Goal: Contribute content

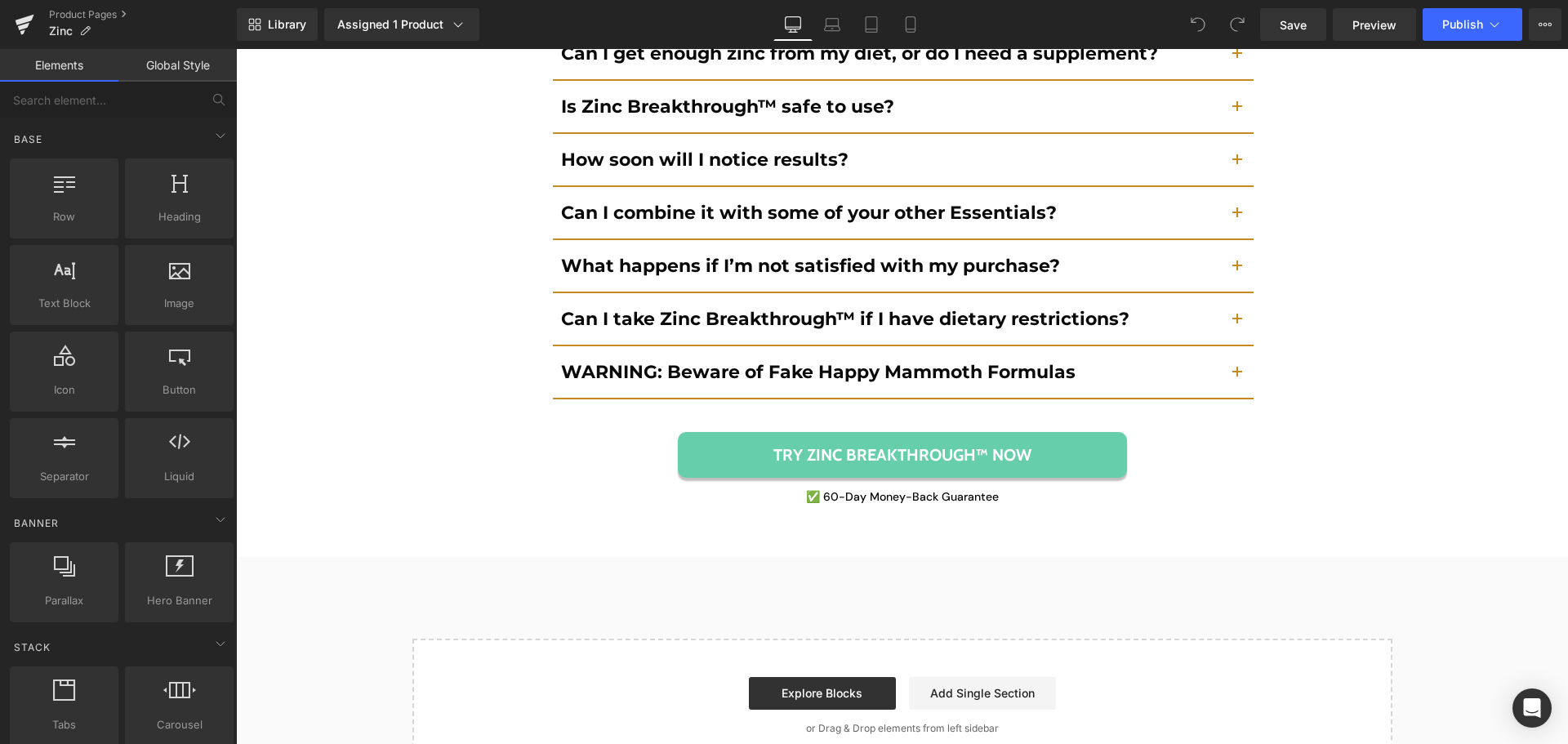
scroll to position [12384, 0]
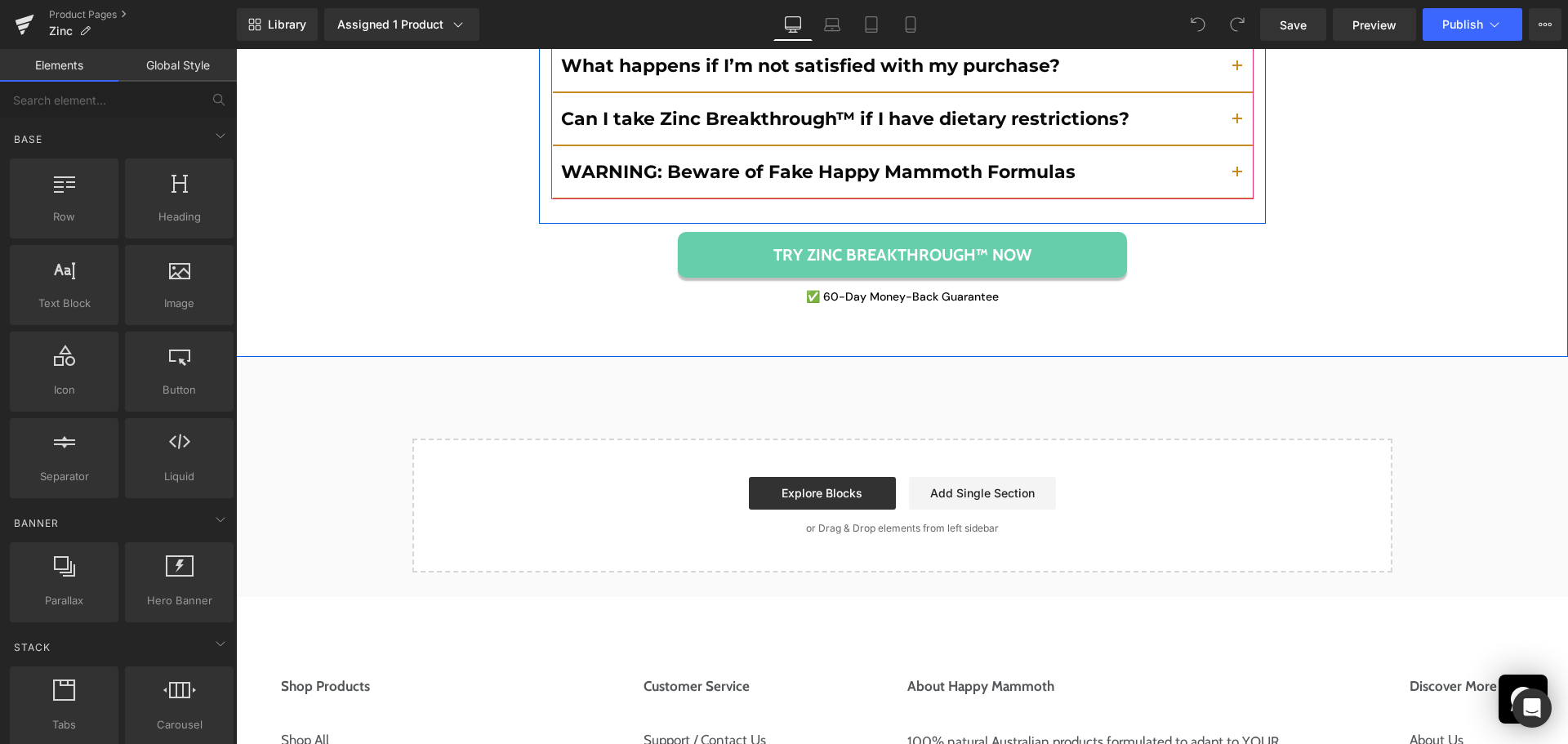
click at [1229, 168] on button "button" at bounding box center [1237, 172] width 32 height 51
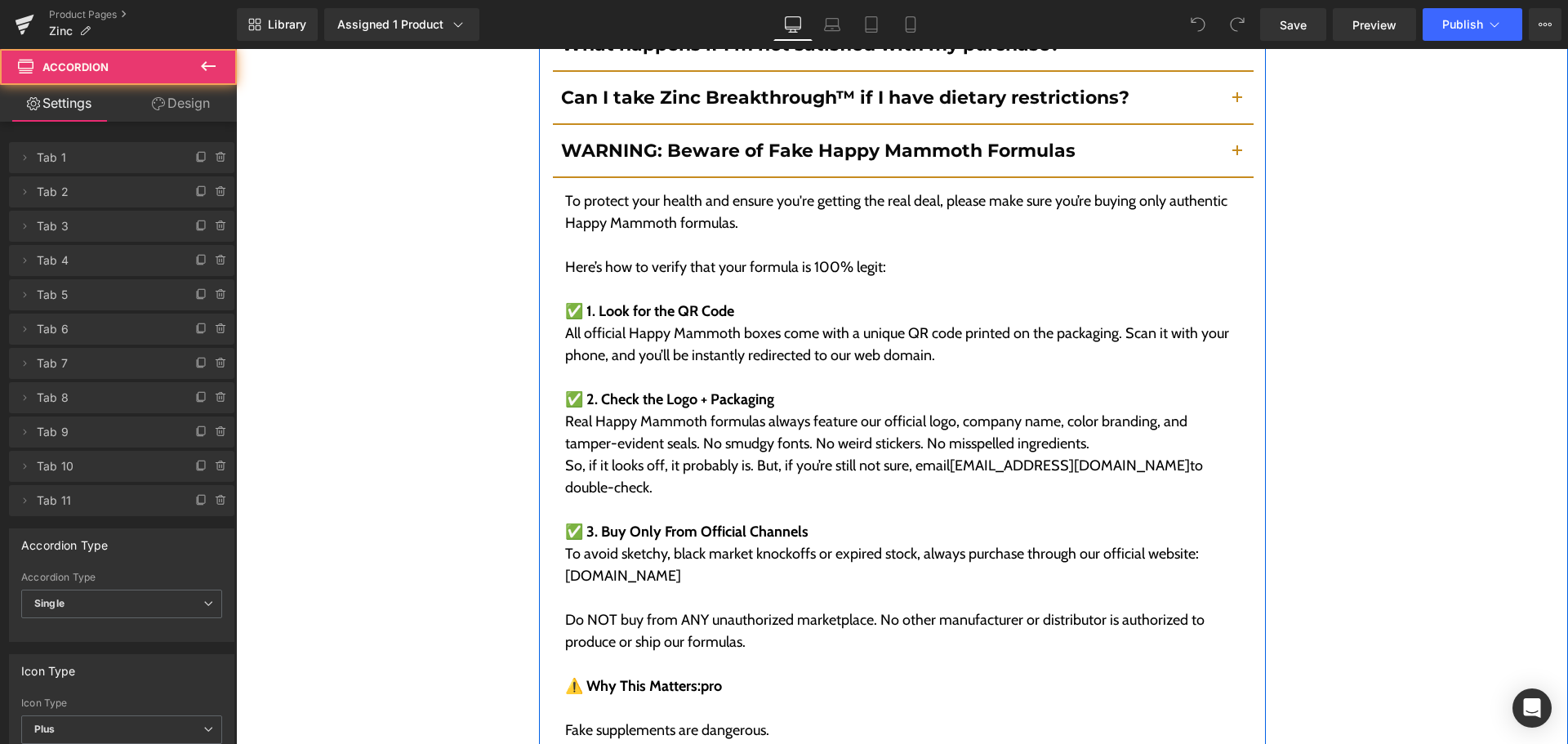
scroll to position [12292, 0]
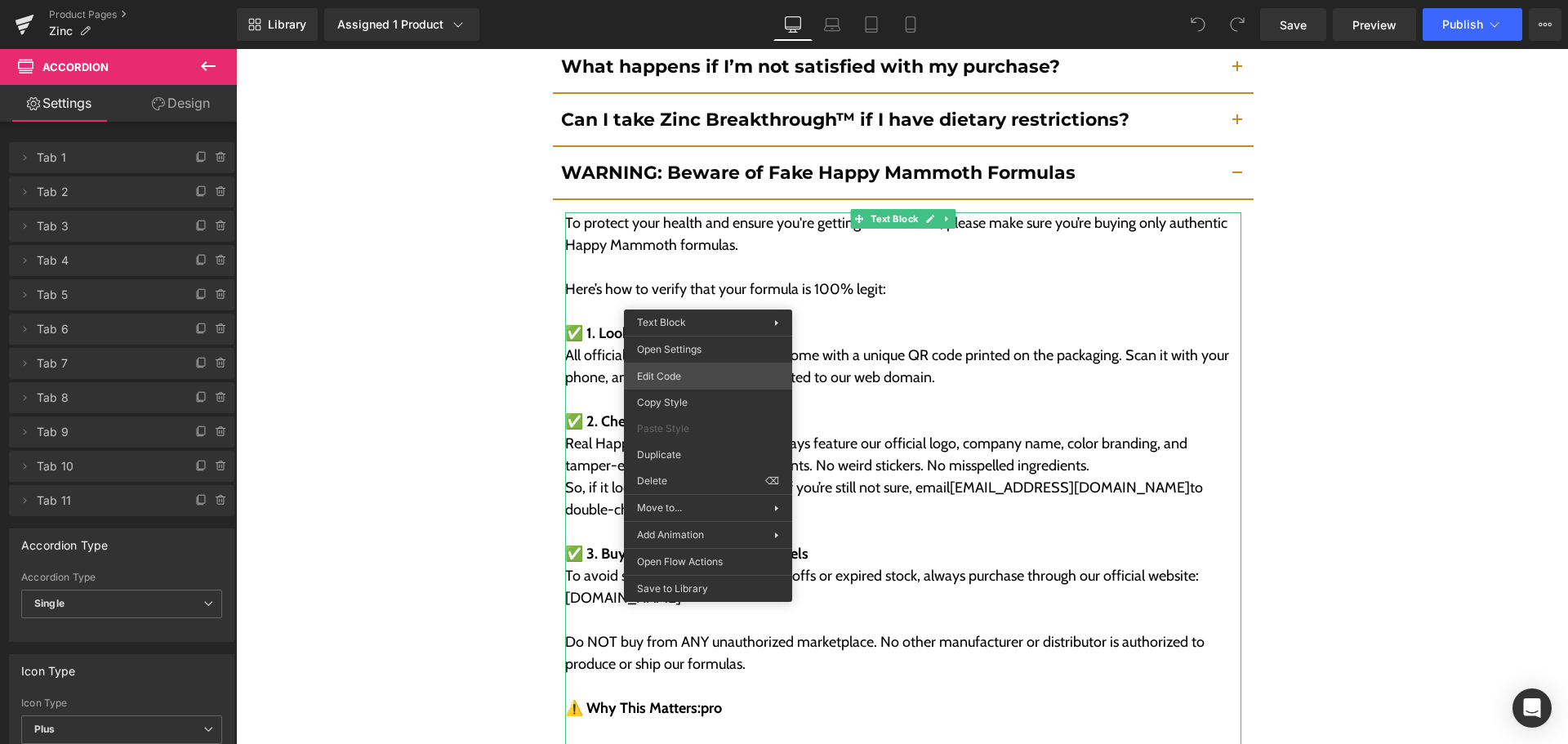
click at [707, 0] on div "You are previewing how the will restyle your page. You can not edit Elements in…" at bounding box center [784, 0] width 1568 height 0
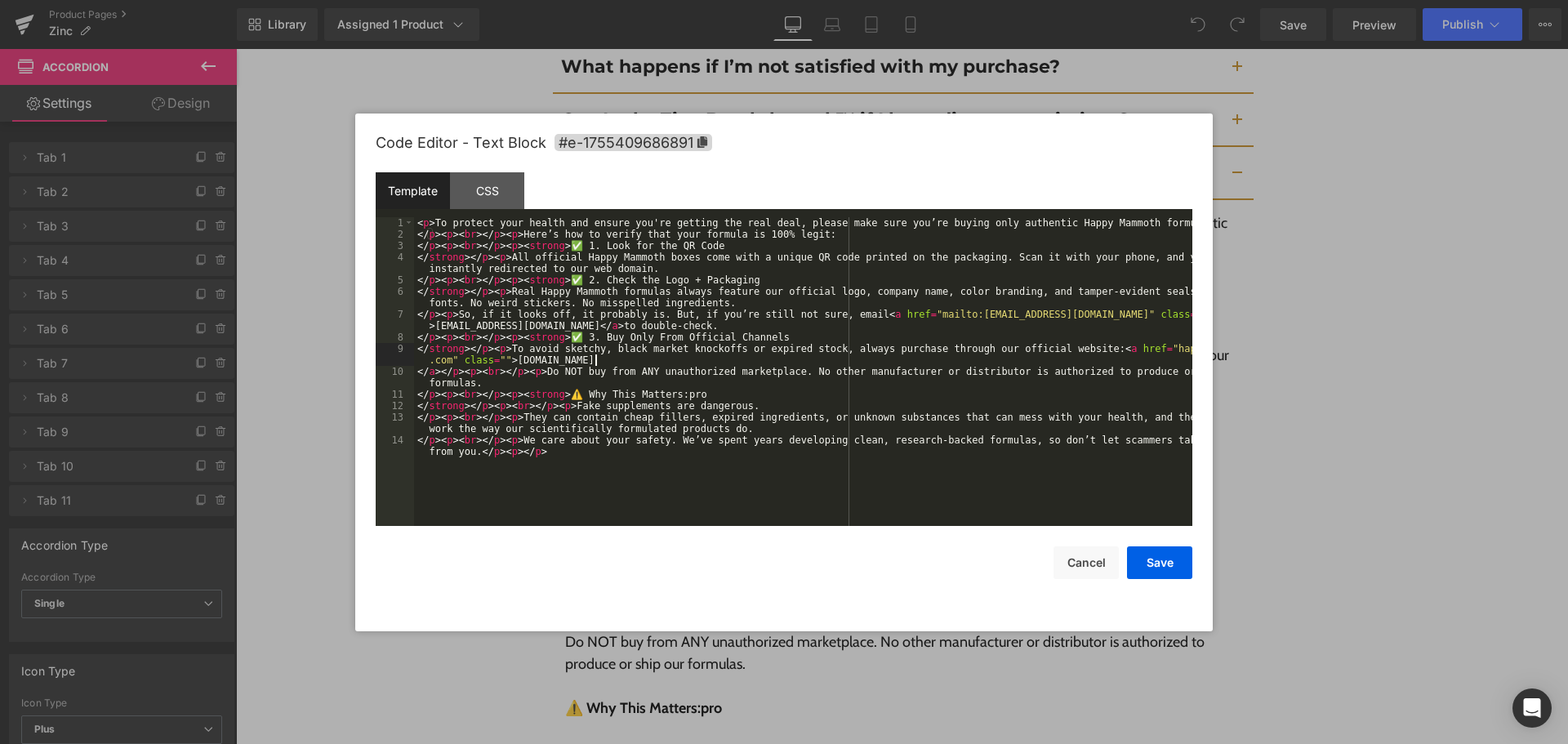
click at [776, 355] on div "< p > To protect your health and ensure you're getting the real deal, please ma…" at bounding box center [802, 389] width 778 height 343
drag, startPoint x: 1140, startPoint y: 560, endPoint x: 1150, endPoint y: 538, distance: 24.2
click at [1140, 560] on button "Save" at bounding box center [1160, 562] width 66 height 32
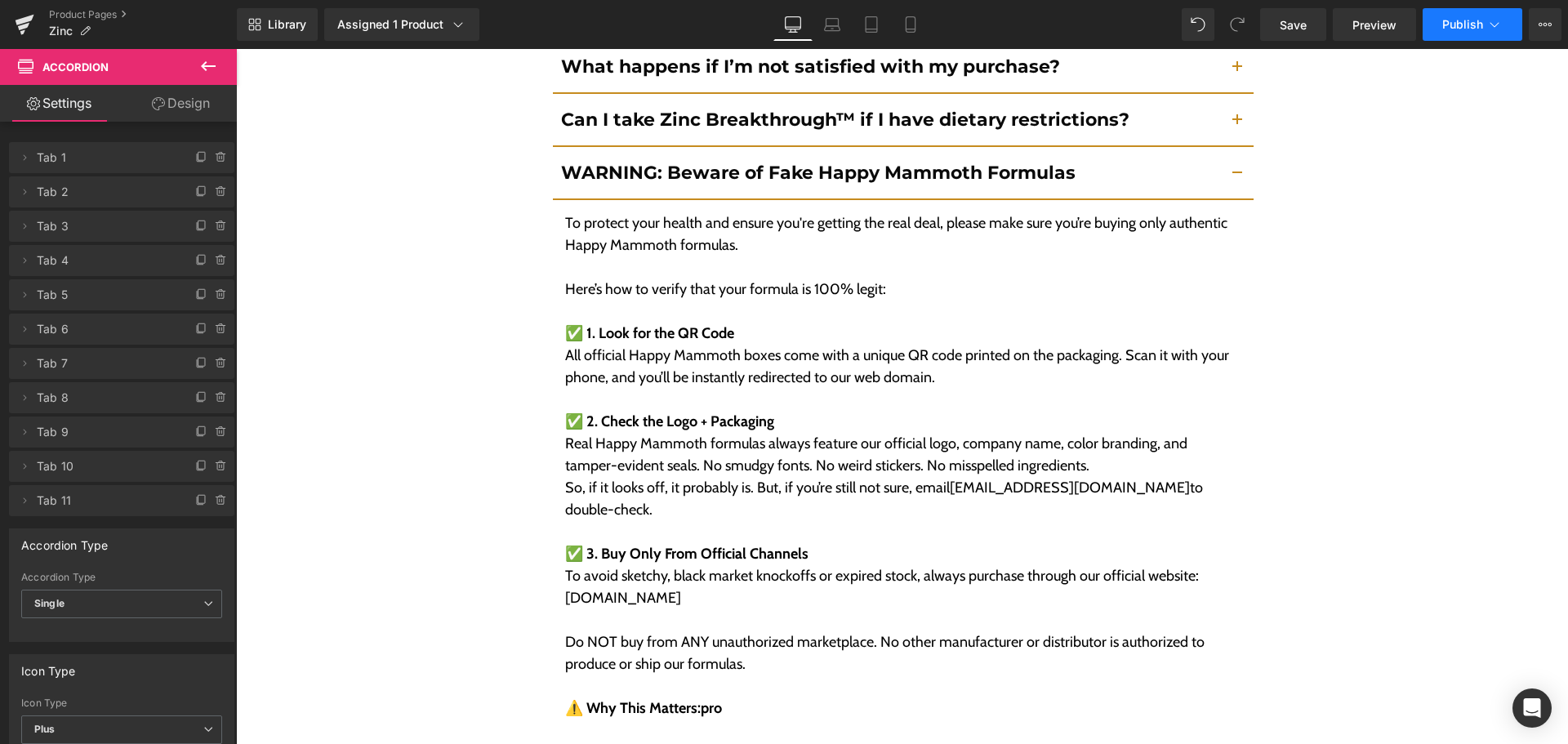
click at [1455, 25] on span "Publish" at bounding box center [1462, 24] width 40 height 13
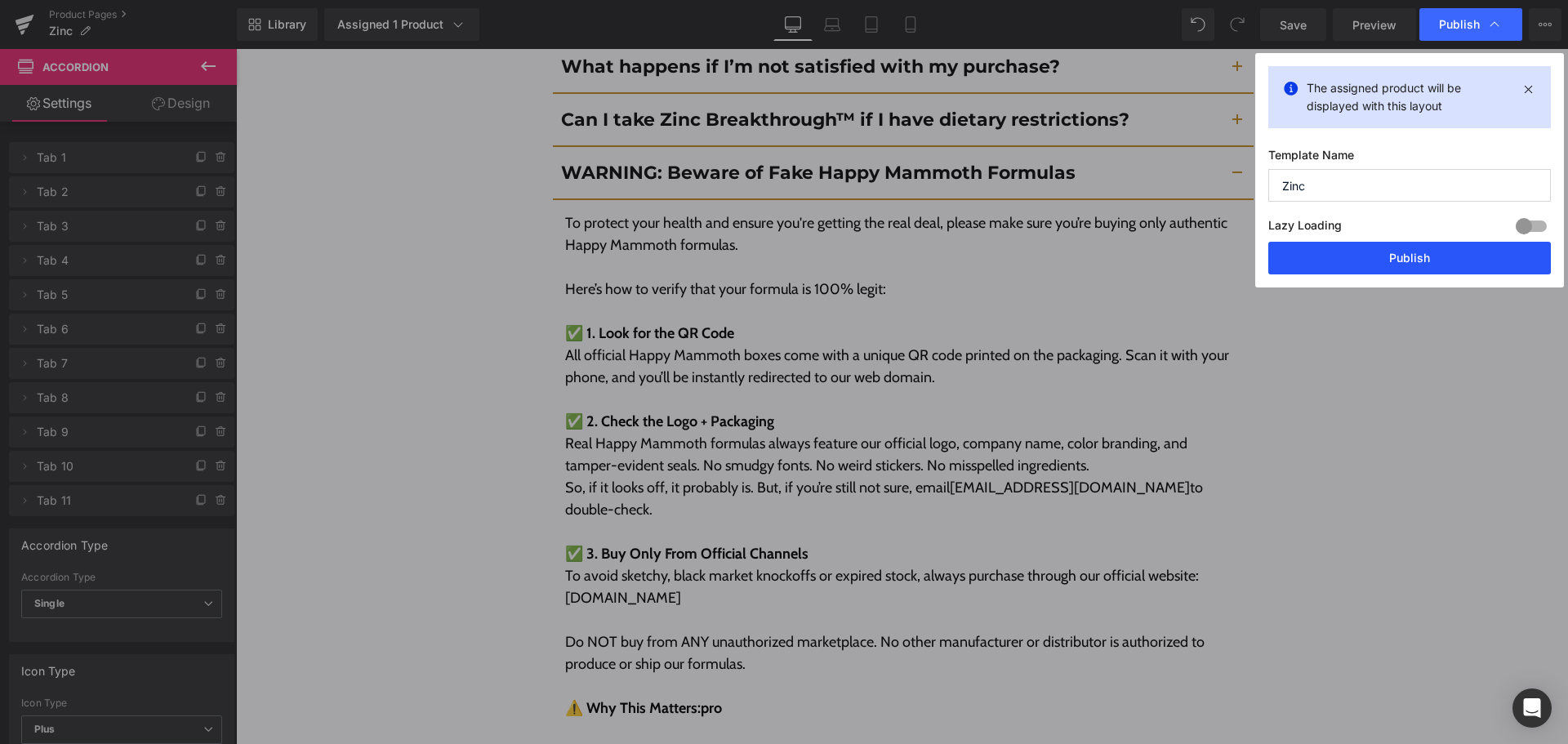
click at [1394, 261] on button "Publish" at bounding box center [1410, 258] width 282 height 32
